Goal: Information Seeking & Learning: Learn about a topic

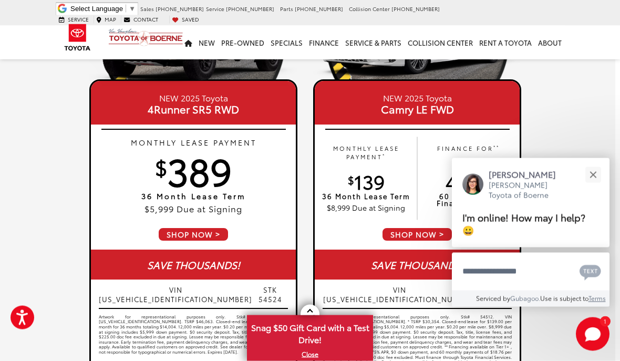
scroll to position [606, 5]
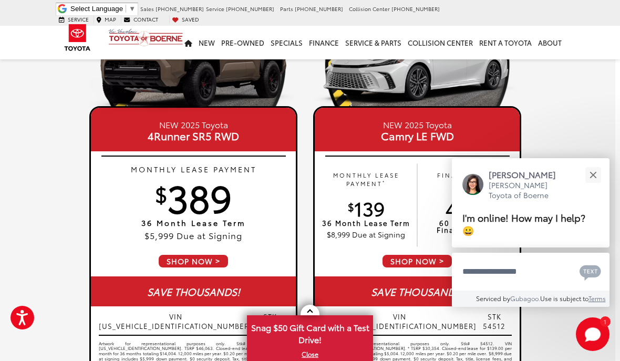
click at [597, 179] on button "Close" at bounding box center [593, 175] width 23 height 23
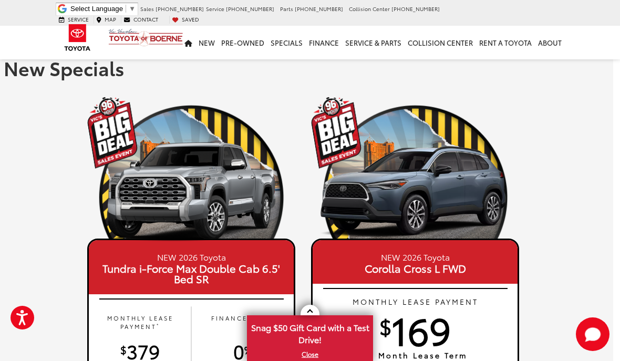
scroll to position [0, 7]
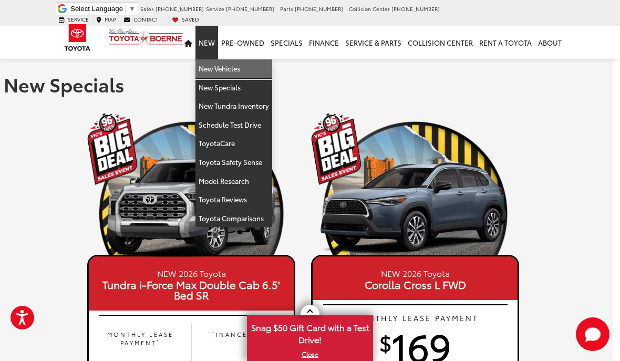
click at [251, 62] on link "New Vehicles" at bounding box center [234, 68] width 77 height 19
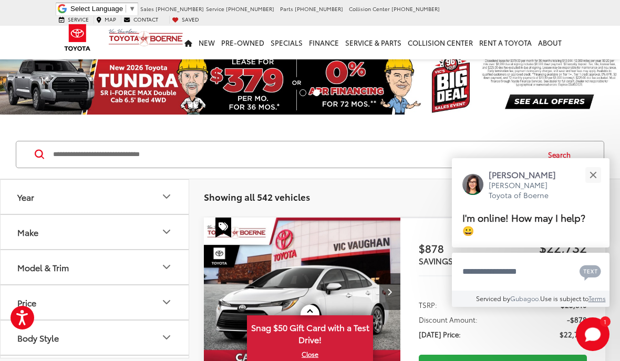
click at [588, 176] on button "Close" at bounding box center [593, 175] width 23 height 23
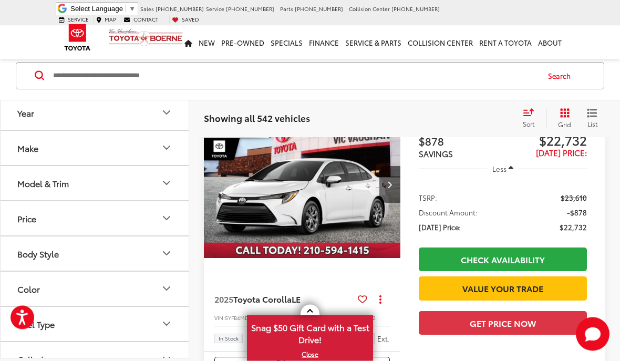
scroll to position [102, 0]
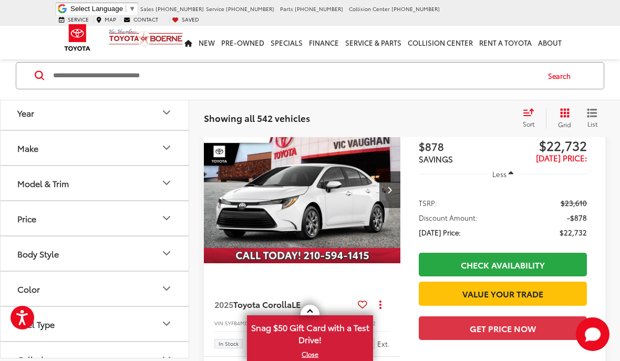
click at [174, 114] on button "Year" at bounding box center [95, 113] width 189 height 34
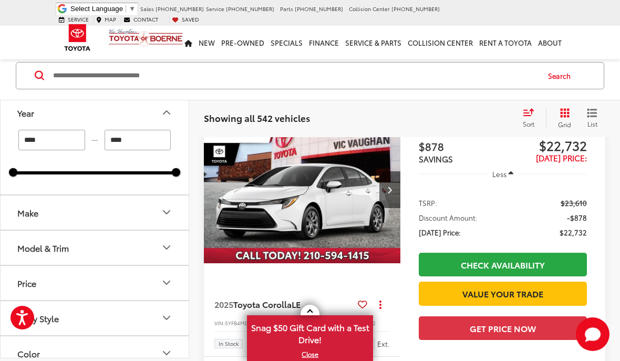
click at [175, 210] on button "Make" at bounding box center [95, 213] width 189 height 34
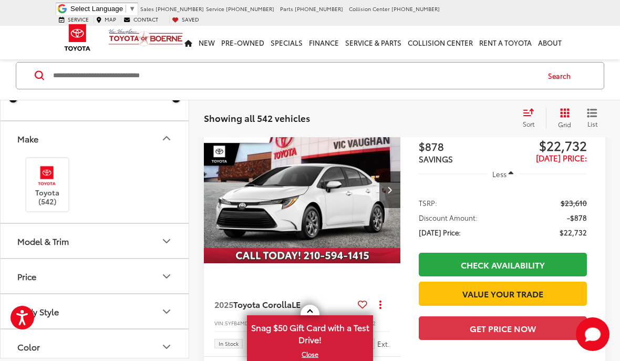
scroll to position [76, 0]
click at [173, 242] on button "Model & Trim" at bounding box center [95, 239] width 189 height 34
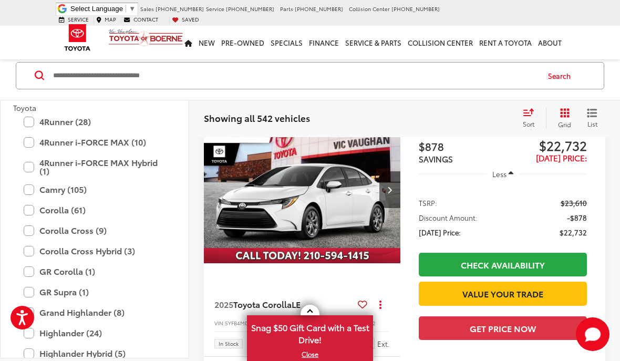
scroll to position [229, 0]
click at [121, 313] on label "Grand Highlander (8)" at bounding box center [95, 312] width 142 height 18
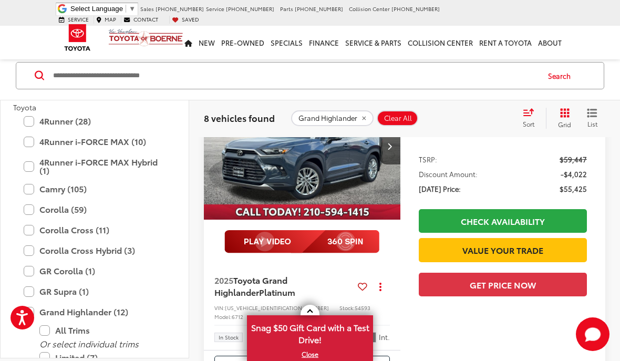
scroll to position [134, 0]
